Goal: Check status

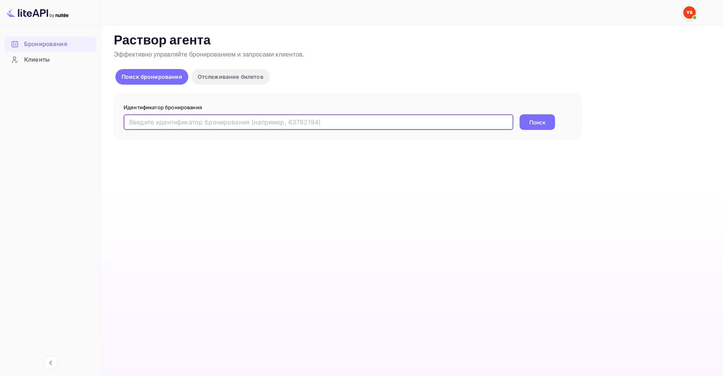
paste input "9537416"
type input "9537416"
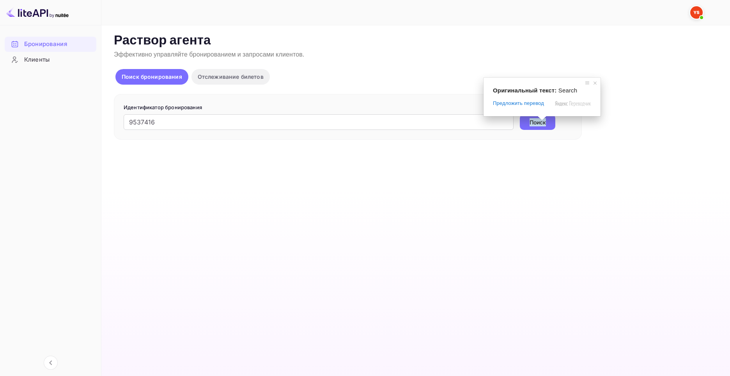
click at [536, 124] on ya-tr-span "Поиск" at bounding box center [537, 122] width 16 height 8
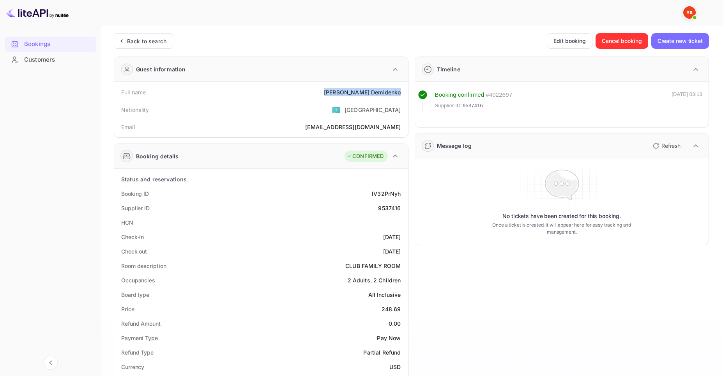
drag, startPoint x: 351, startPoint y: 92, endPoint x: 404, endPoint y: 96, distance: 53.5
click at [404, 96] on div "Full name [PERSON_NAME]" at bounding box center [261, 92] width 288 height 14
copy div "[PERSON_NAME]"
drag, startPoint x: 380, startPoint y: 310, endPoint x: 402, endPoint y: 308, distance: 21.2
click at [402, 308] on div "Price 248.69" at bounding box center [261, 309] width 288 height 14
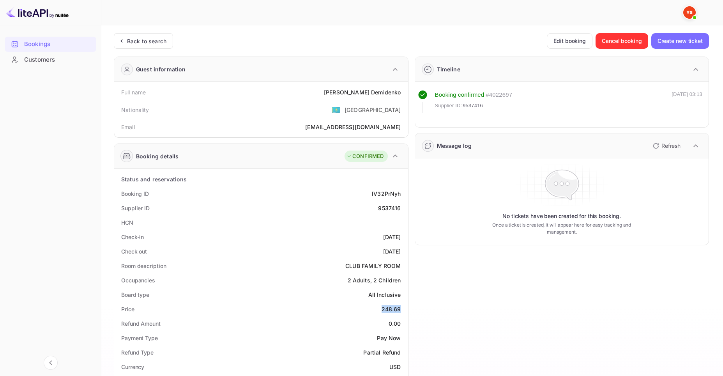
copy div "248.69"
drag, startPoint x: 390, startPoint y: 365, endPoint x: 400, endPoint y: 365, distance: 10.1
click at [400, 365] on ya-tr-span "USD" at bounding box center [394, 366] width 11 height 7
copy ya-tr-span "USD"
